Goal: Consume media (video, audio)

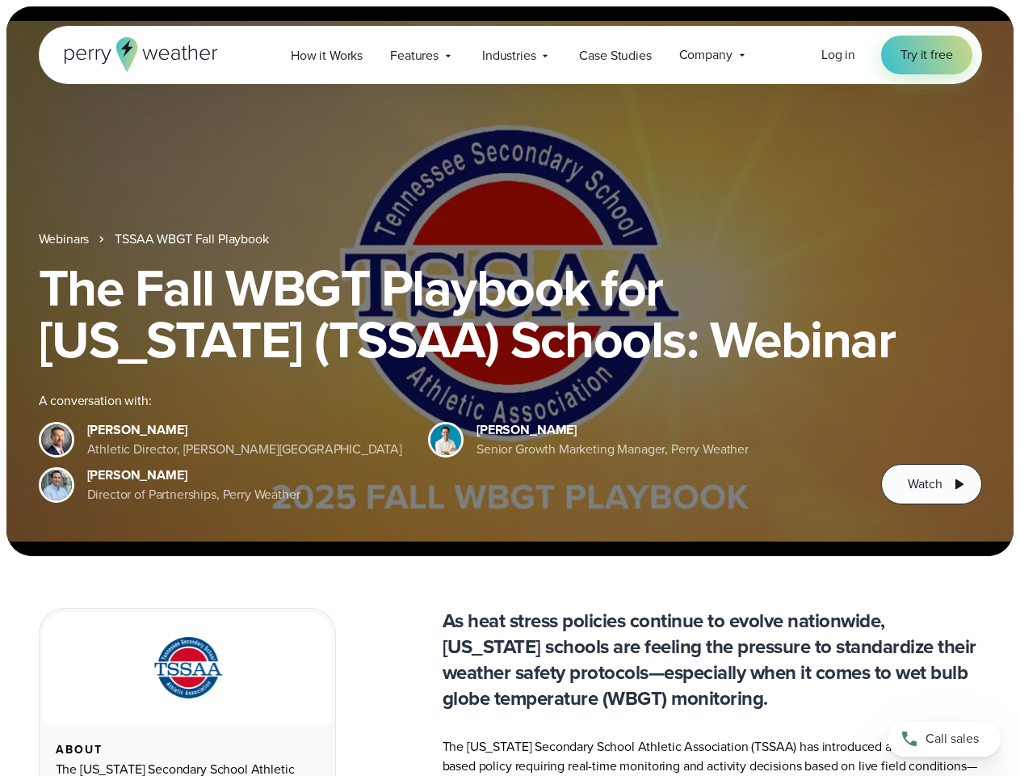
click at [510, 388] on div "The Fall WBGT Playbook for [US_STATE] (TSSAA) Schools: Webinar A conversation w…" at bounding box center [511, 383] width 944 height 242
click at [510, 55] on span "Industries" at bounding box center [508, 55] width 53 height 19
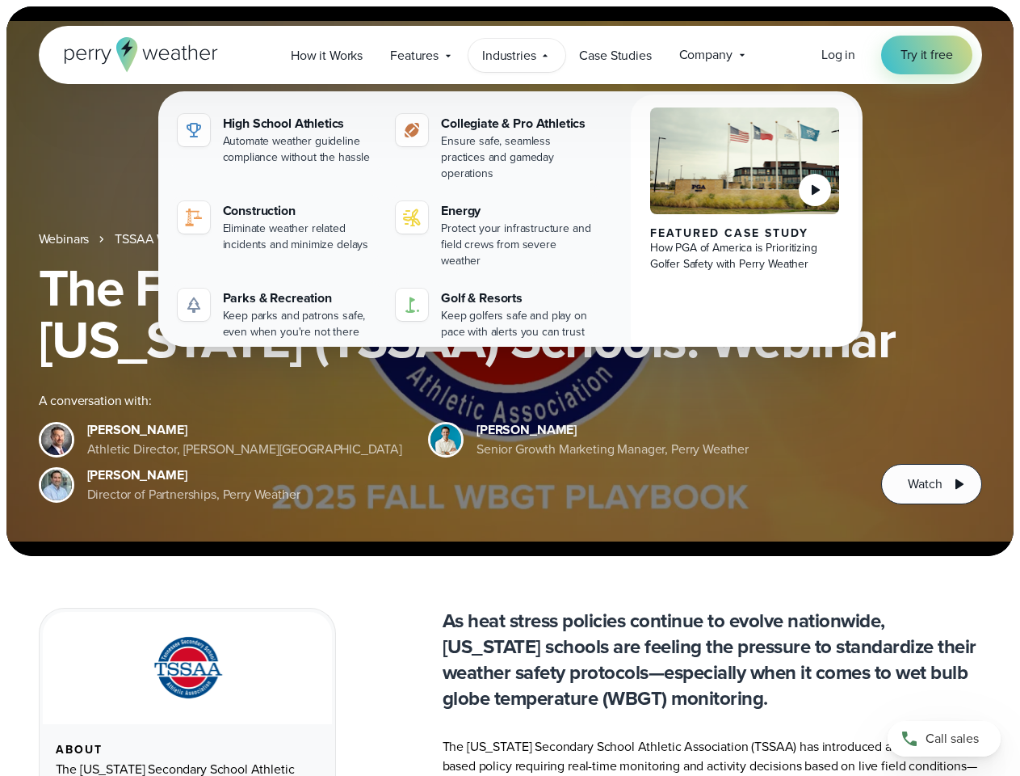
click at [510, 281] on h1 "The Fall WBGT Playbook for [US_STATE] (TSSAA) Schools: Webinar" at bounding box center [511, 313] width 944 height 103
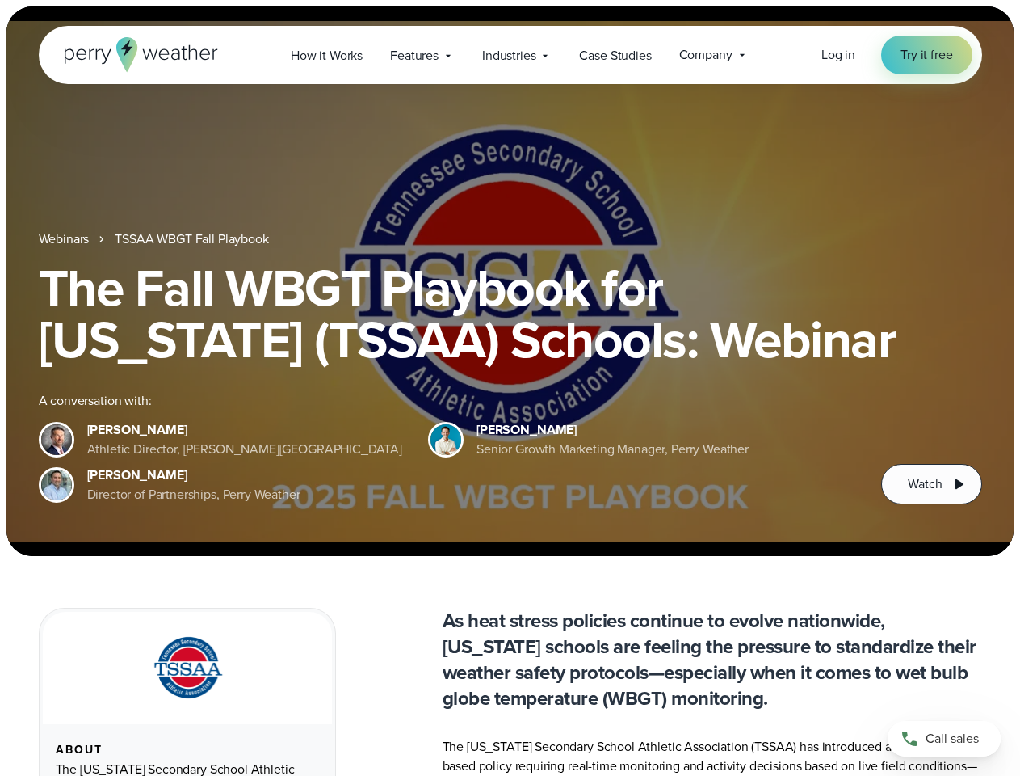
click at [193, 239] on link "TSSAA WBGT Fall Playbook" at bounding box center [192, 238] width 154 height 19
click at [932, 484] on span "Watch" at bounding box center [925, 483] width 34 height 19
